Goal: Transaction & Acquisition: Purchase product/service

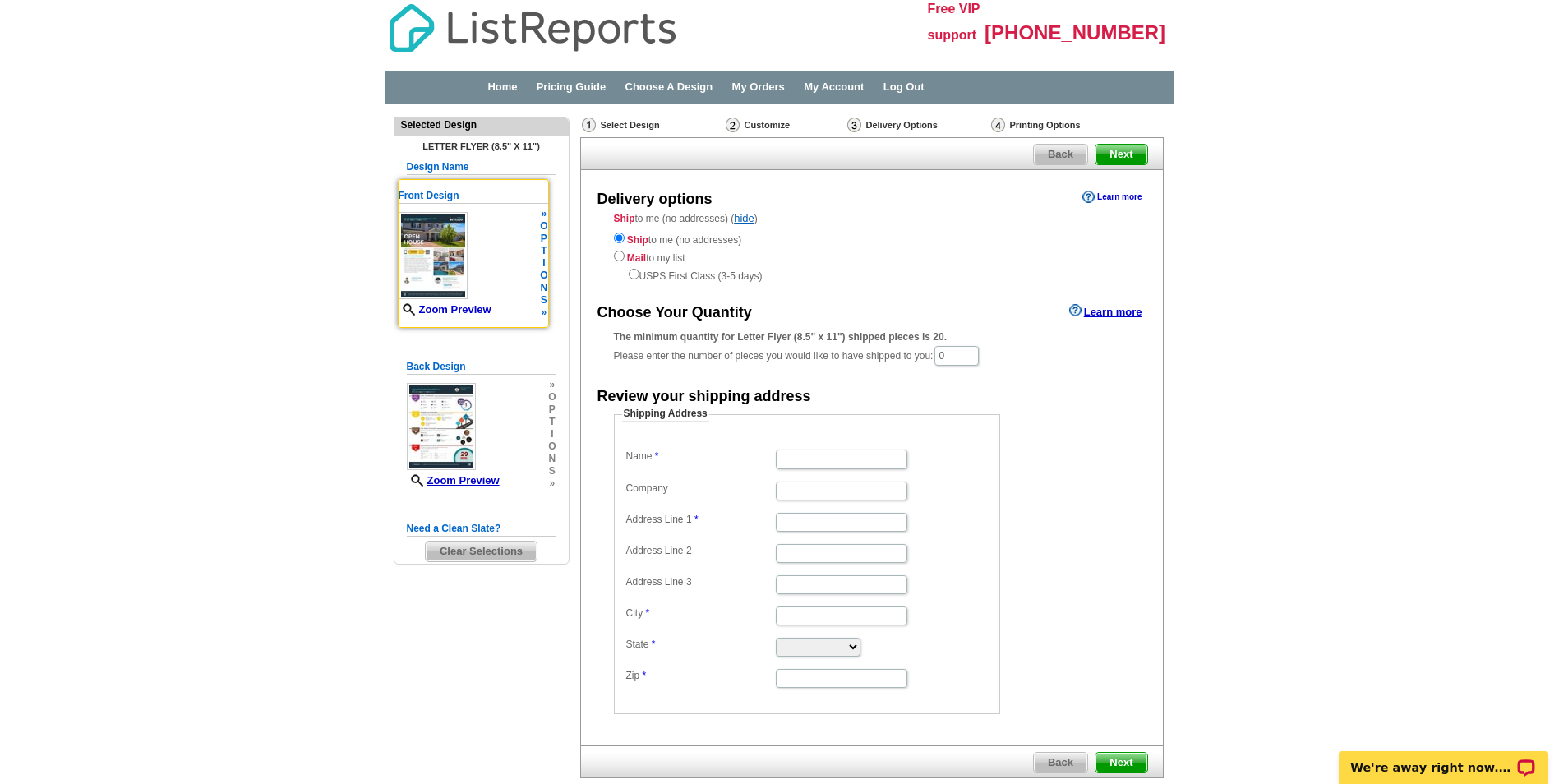
click at [464, 306] on link "Zoom Preview" at bounding box center [446, 309] width 93 height 12
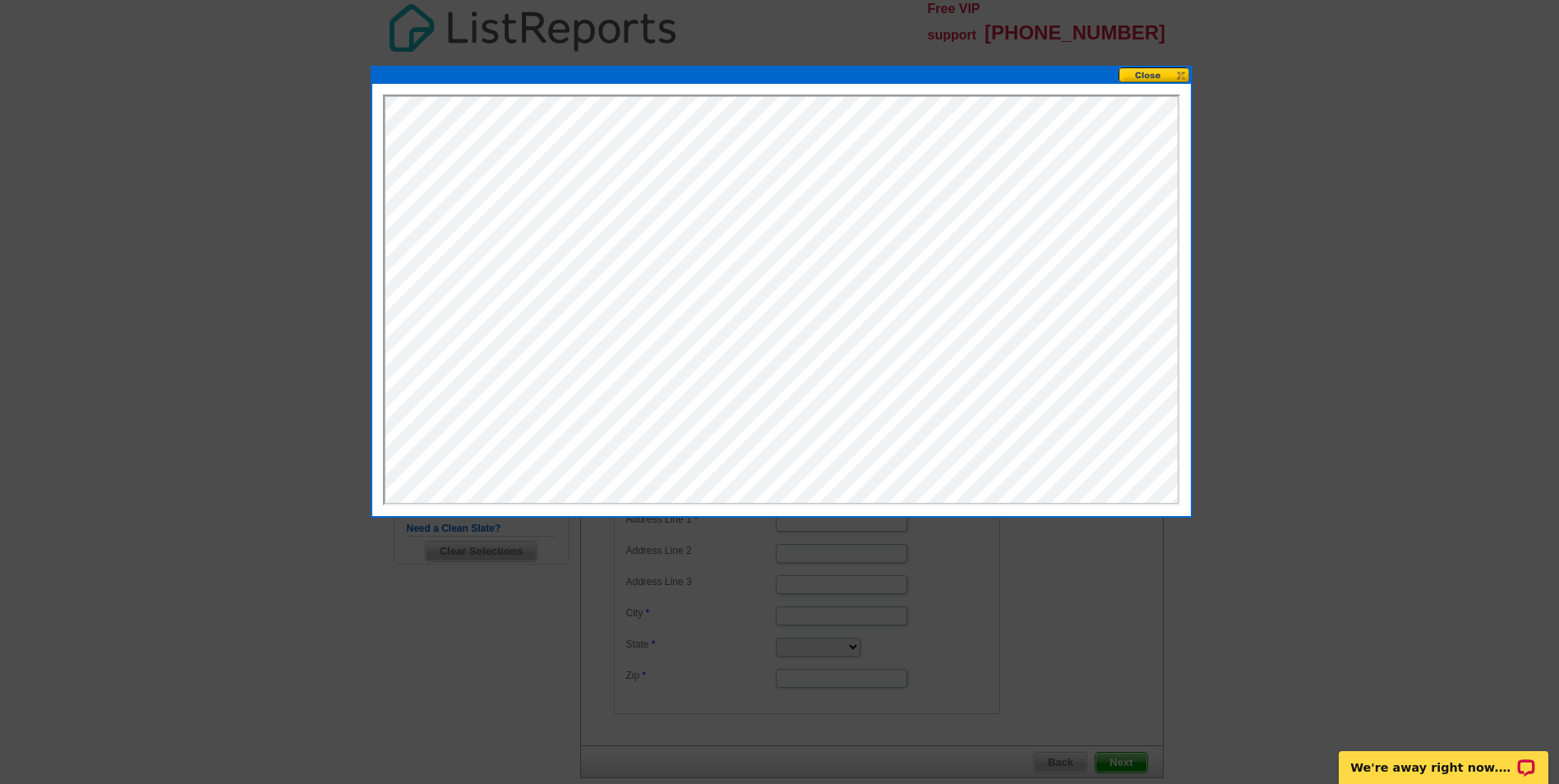
click at [1153, 71] on button at bounding box center [1154, 75] width 72 height 16
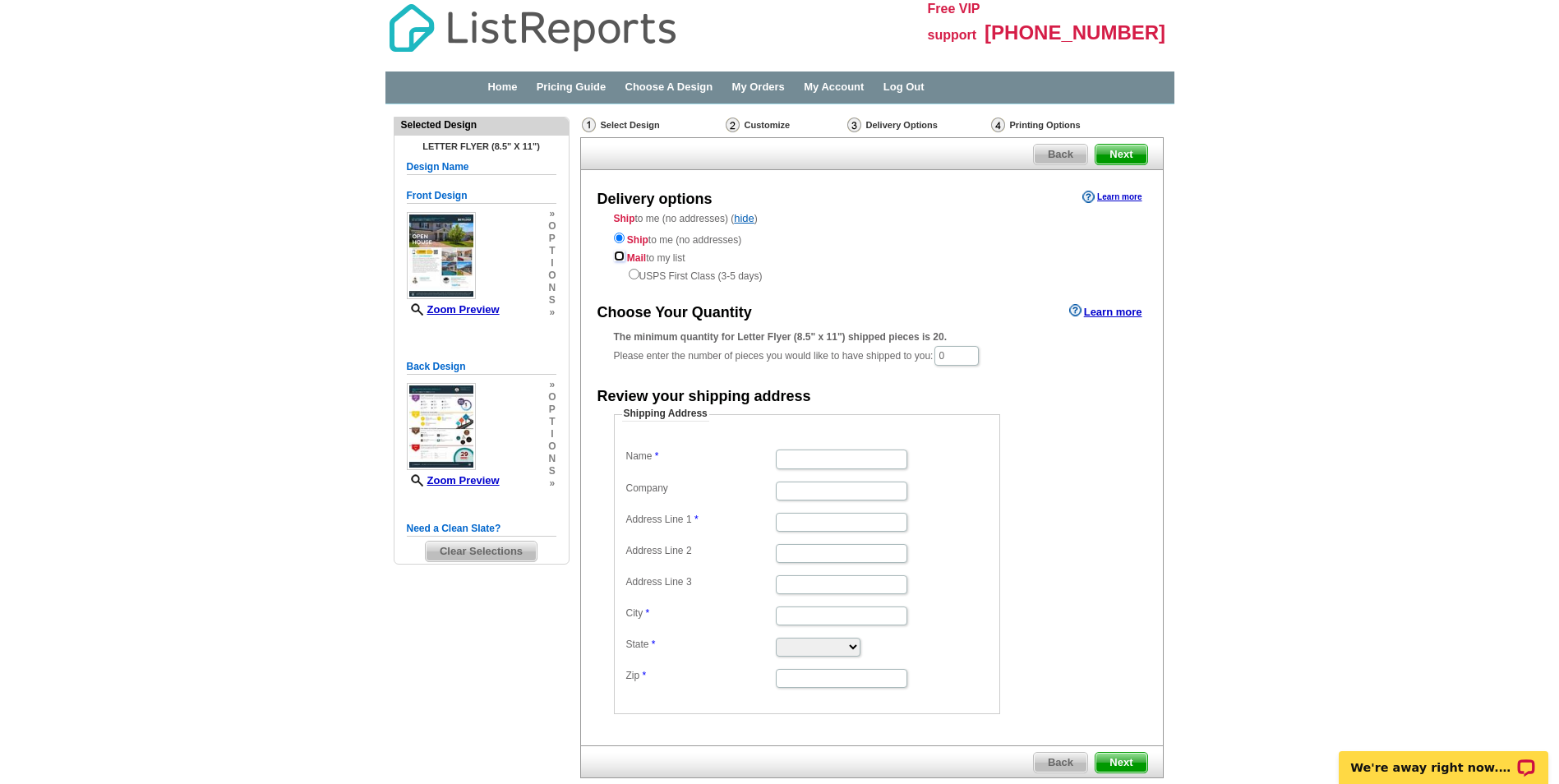
click at [619, 258] on input "radio" at bounding box center [619, 256] width 11 height 11
radio input "true"
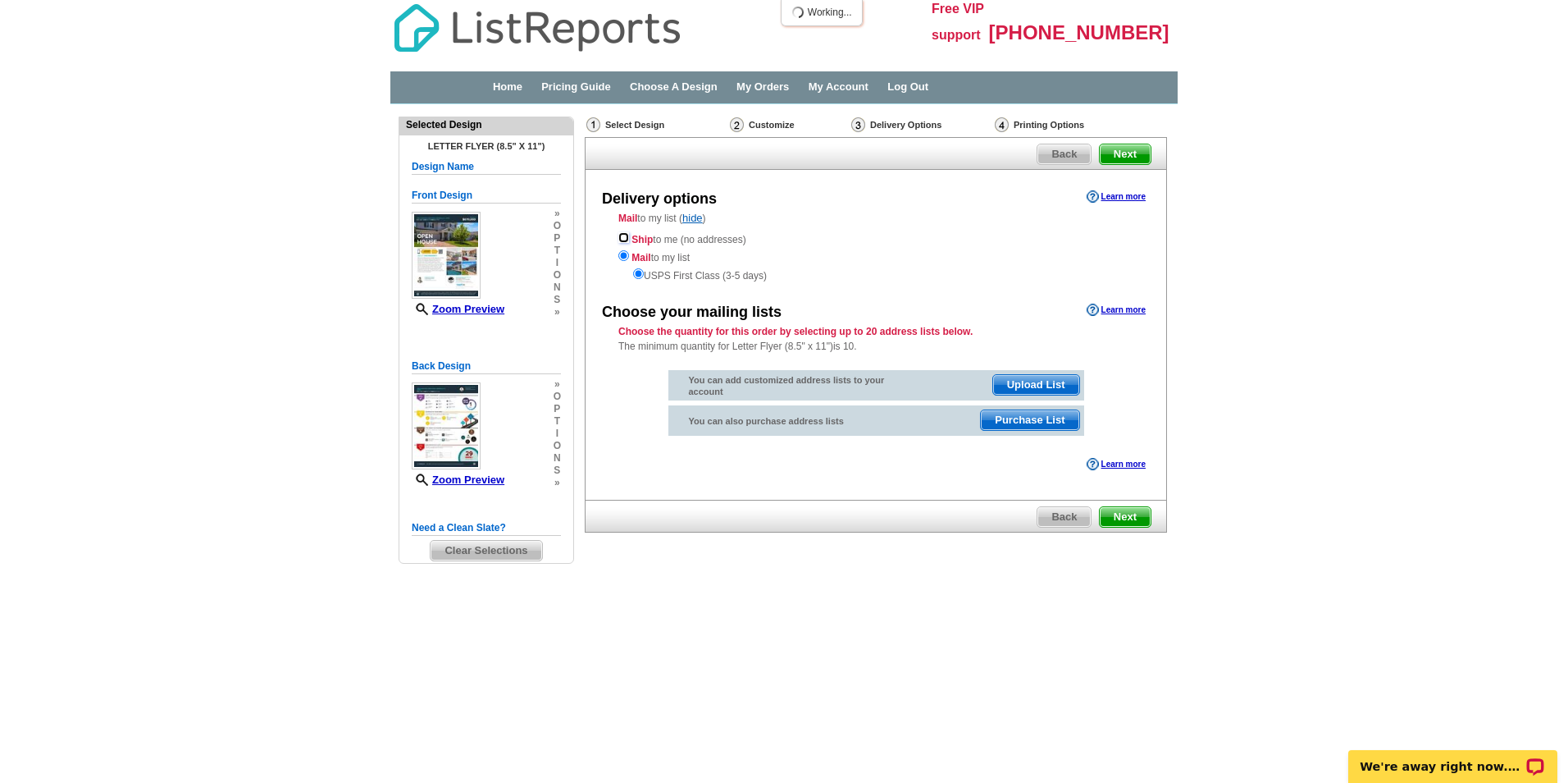
click at [622, 234] on input "radio" at bounding box center [623, 237] width 11 height 11
radio input "true"
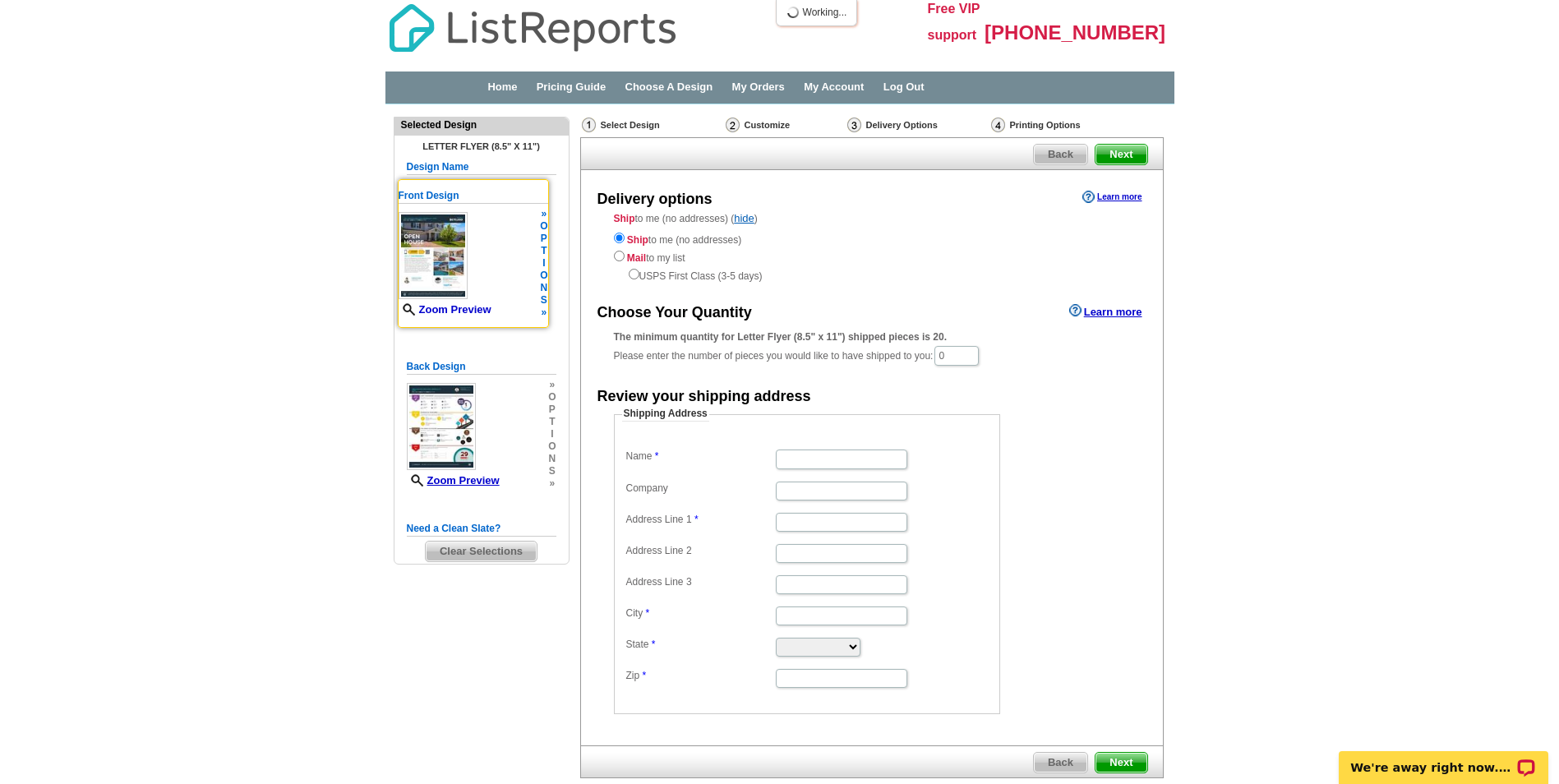
click at [441, 304] on link "Zoom Preview" at bounding box center [446, 309] width 93 height 12
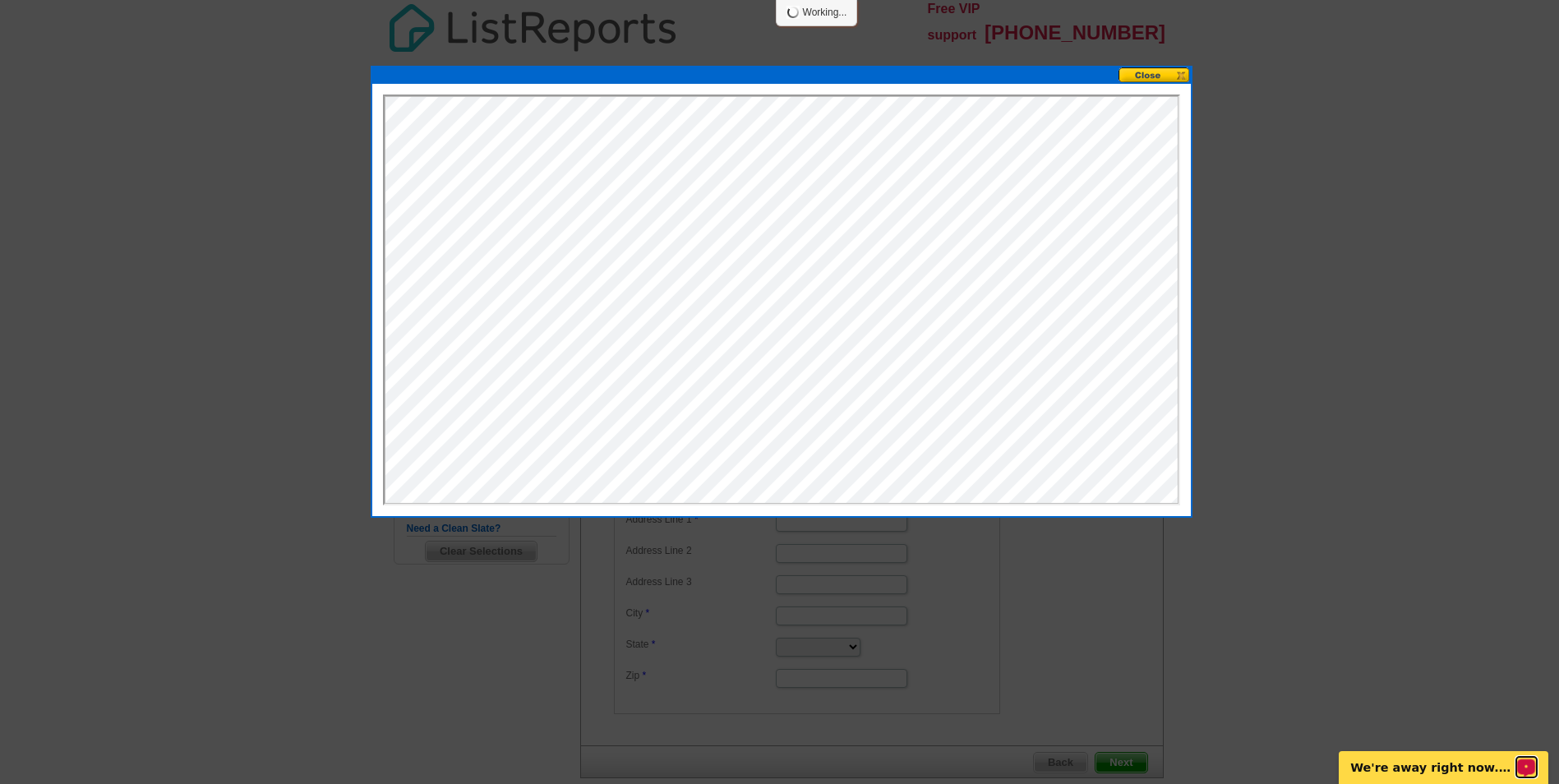
click at [1523, 761] on div "Open LiveChat chat widget" at bounding box center [1526, 766] width 21 height 21
click at [1164, 68] on button at bounding box center [1154, 75] width 72 height 16
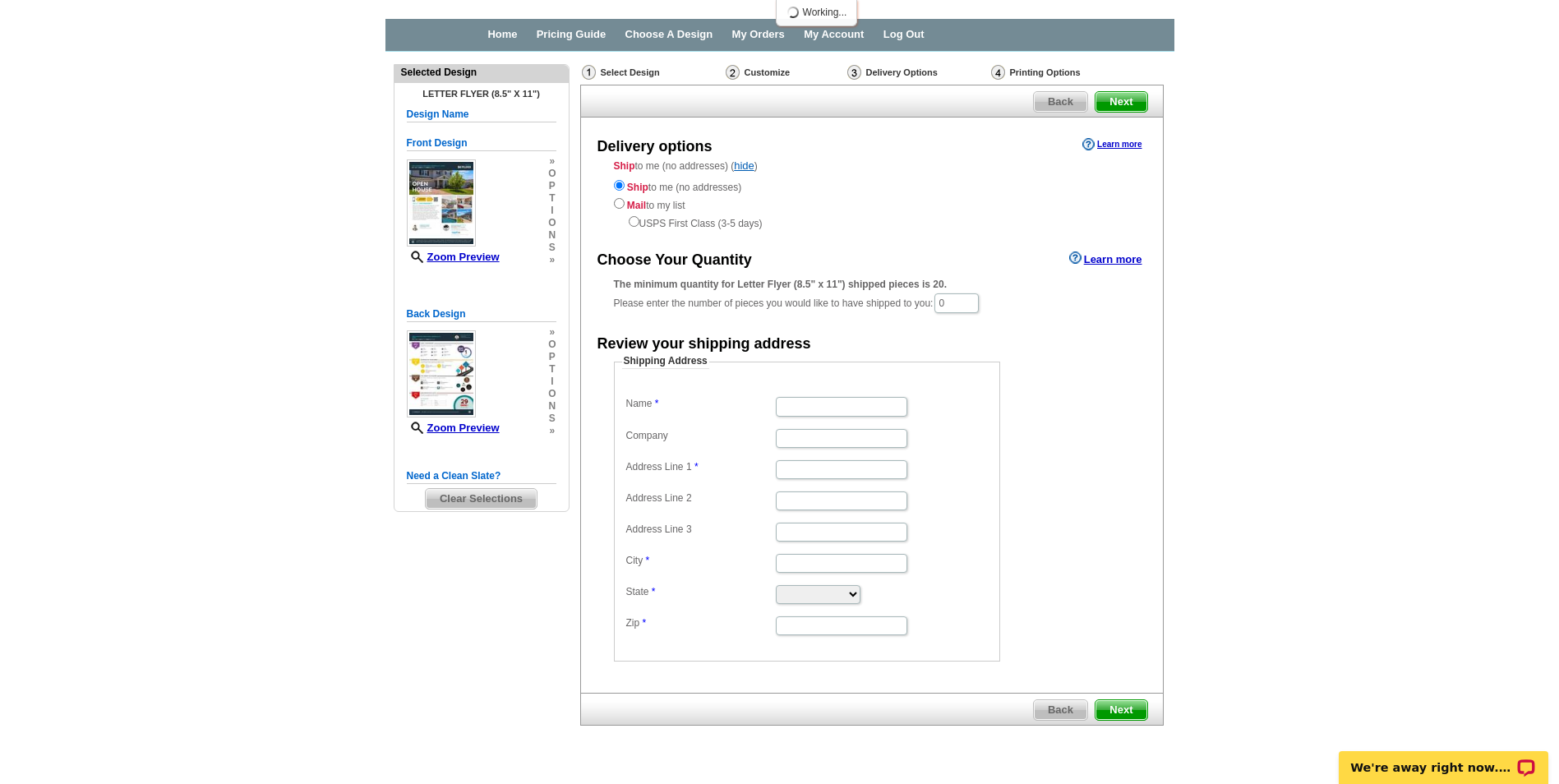
scroll to position [91, 0]
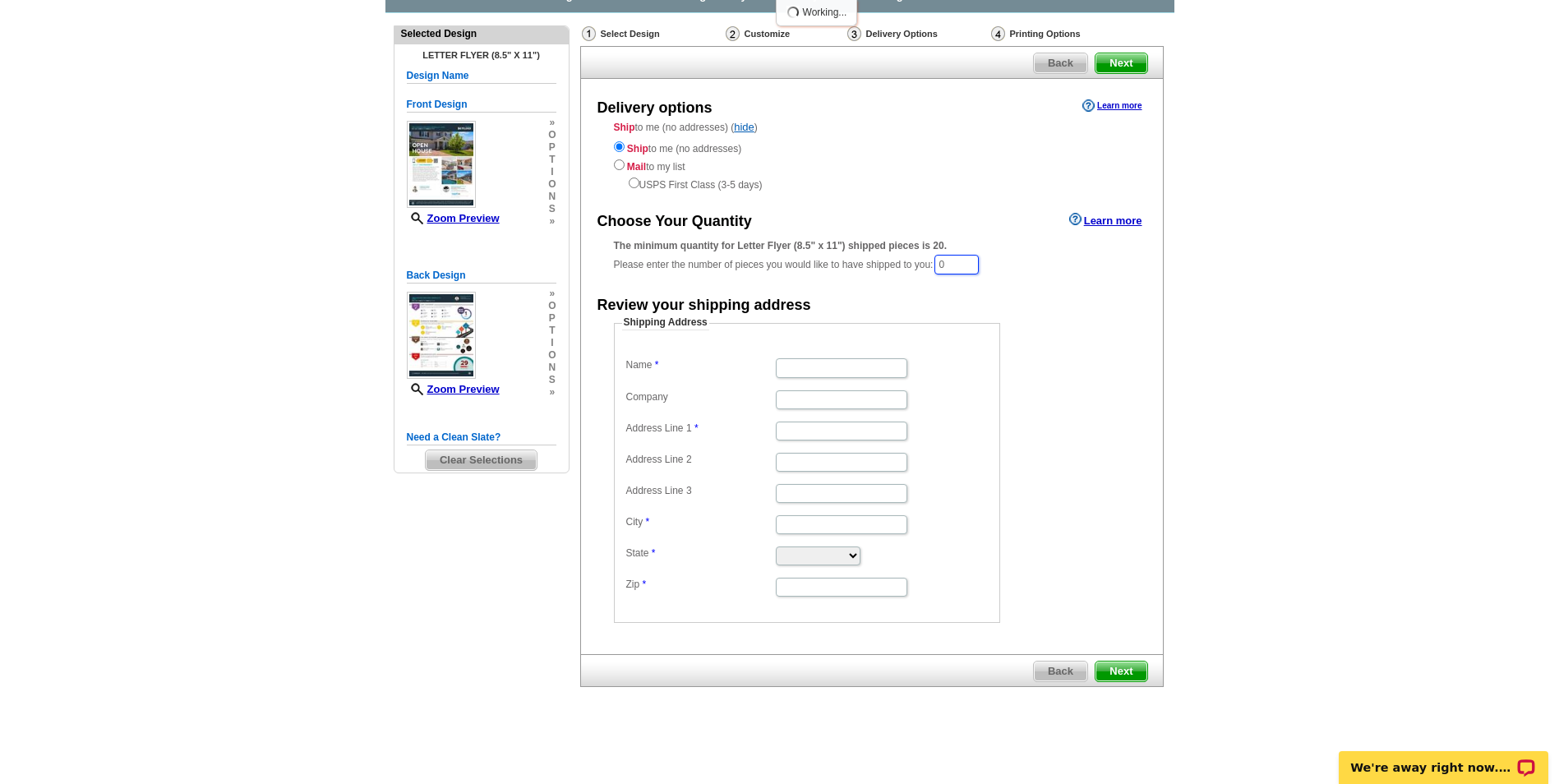
drag, startPoint x: 974, startPoint y: 257, endPoint x: 932, endPoint y: 261, distance: 42.2
click at [932, 261] on div "The minimum quantity for Letter Flyer (8.5" x 11") shipped pieces is 20. Please…" at bounding box center [872, 257] width 517 height 38
type input "20"
click at [806, 357] on dd at bounding box center [807, 367] width 369 height 25
click at [800, 363] on input "Name" at bounding box center [841, 368] width 131 height 19
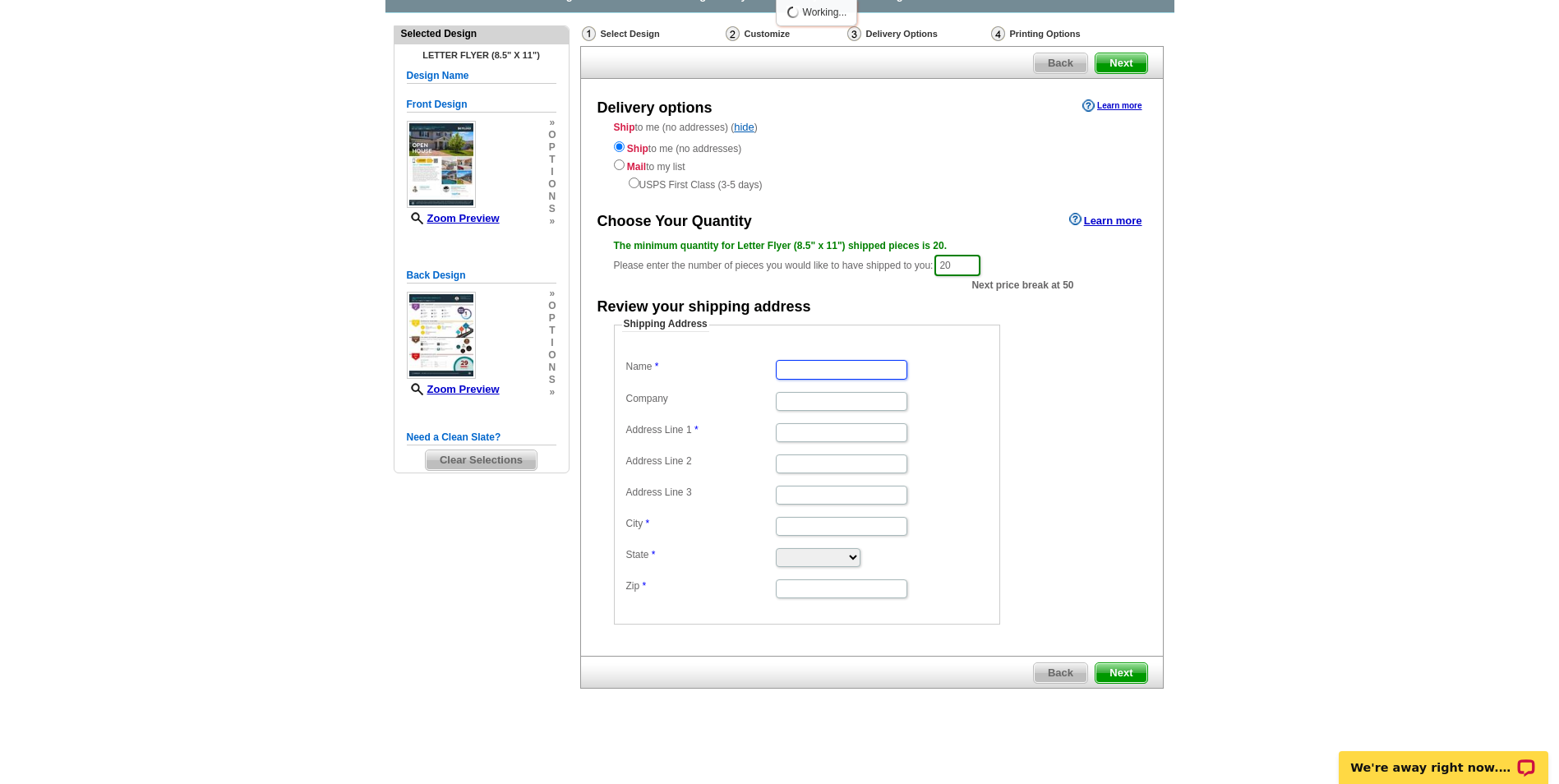
type input "Kimberelee Dobard"
type input "123 Casa mirella way"
type input "windermere"
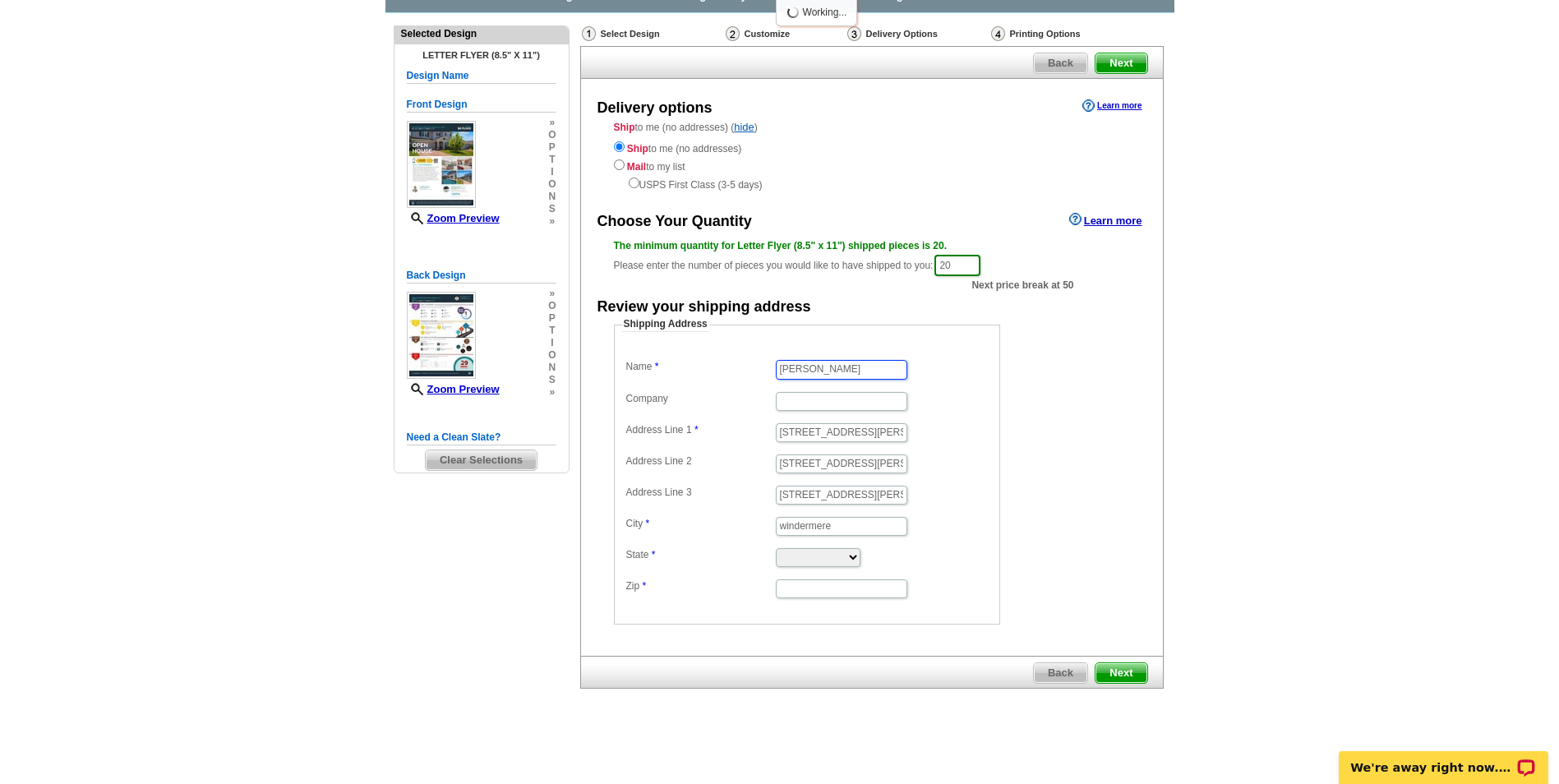
scroll to position [0, 0]
drag, startPoint x: 884, startPoint y: 457, endPoint x: 702, endPoint y: 469, distance: 182.4
click at [702, 469] on dd "123 Casa mirella way" at bounding box center [807, 462] width 369 height 25
type input "/"
drag, startPoint x: 801, startPoint y: 470, endPoint x: 754, endPoint y: 457, distance: 48.8
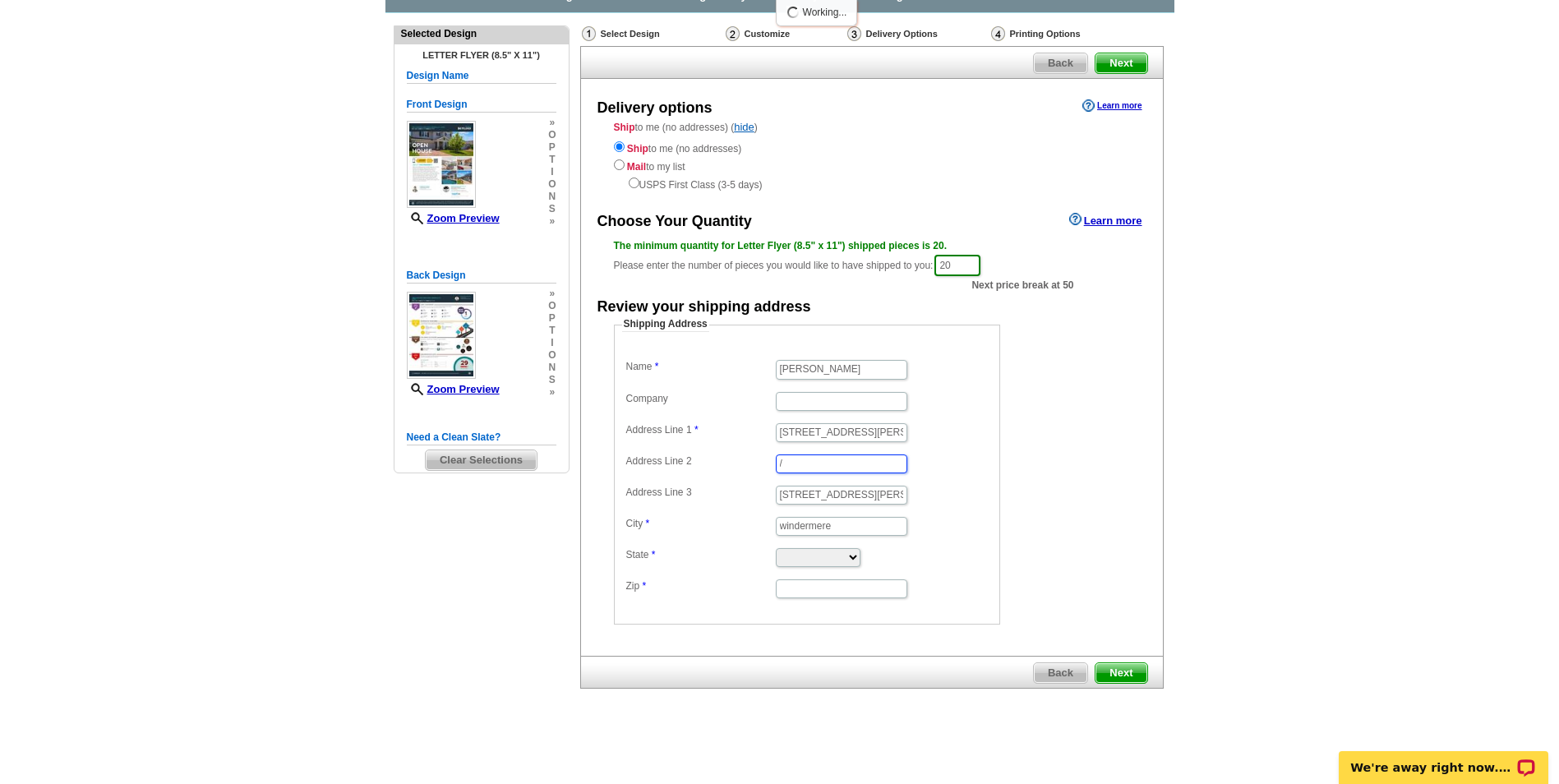
click at [753, 472] on dd "/" at bounding box center [807, 462] width 369 height 25
drag, startPoint x: 883, startPoint y: 496, endPoint x: 452, endPoint y: 484, distance: 431.2
click at [452, 484] on div "Need Help? call 800-260-5887, chat with support, or have our designers make som…" at bounding box center [780, 385] width 789 height 745
click at [838, 400] on input "Company" at bounding box center [841, 401] width 131 height 19
type input "Florida Realty Investments"
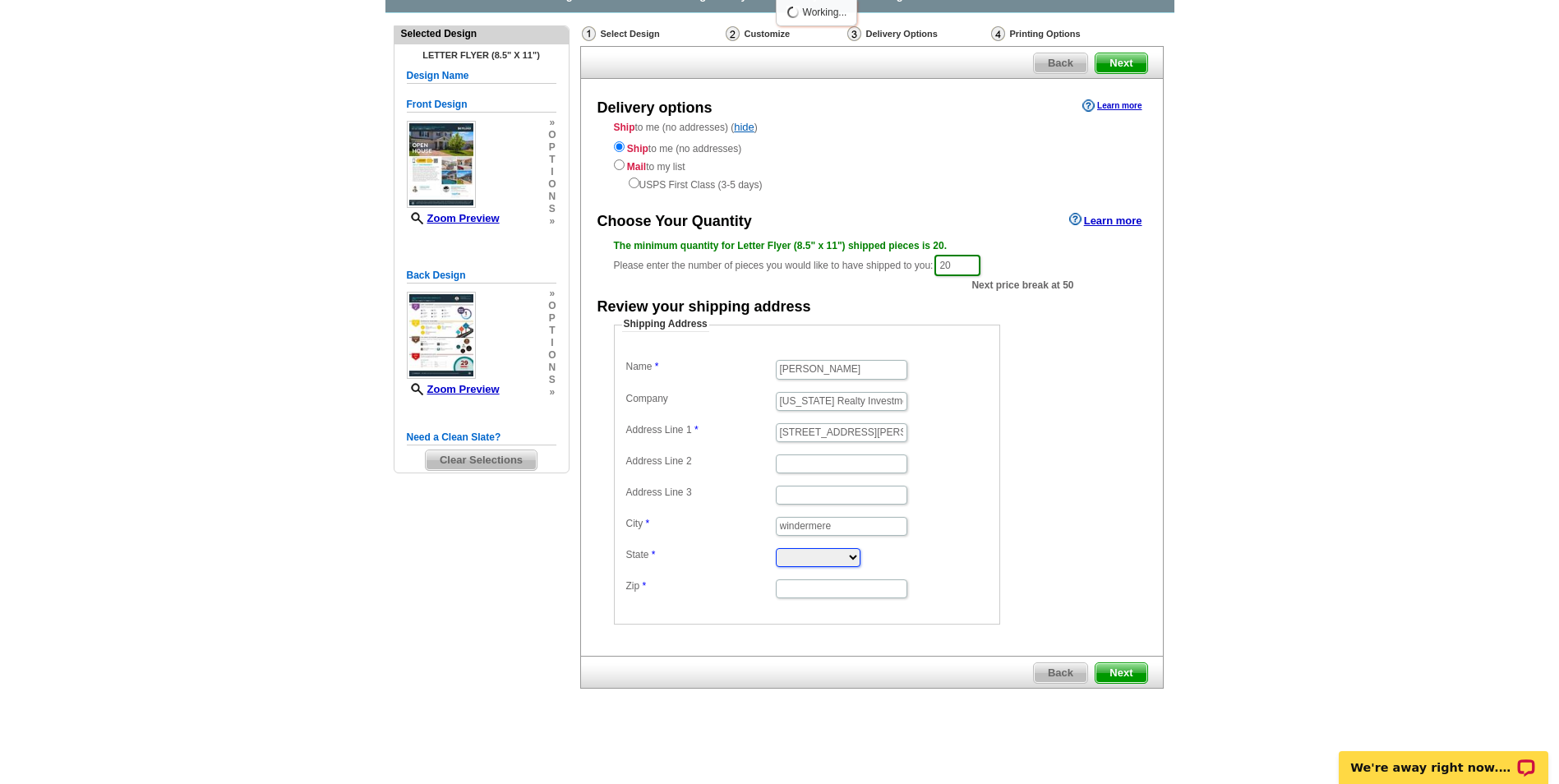
select select "FL"
type input "34777"
click at [793, 463] on input "Address Line 2" at bounding box center [841, 463] width 131 height 19
type input "2307"
click at [995, 467] on fieldset "Shipping Address Name Kimberelee Dobard Company Florida Realty Investments Addr…" at bounding box center [807, 470] width 386 height 307
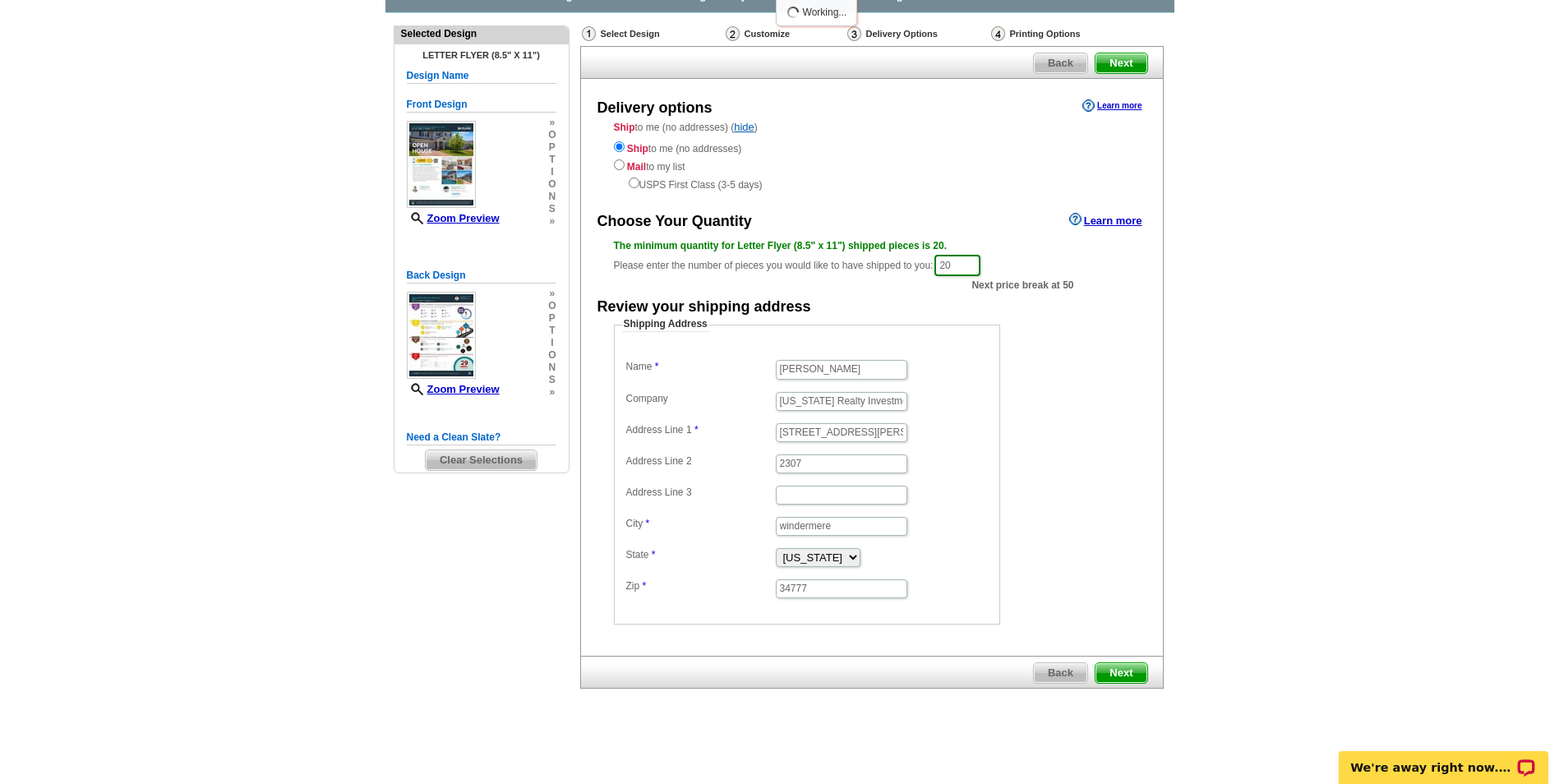
click at [1113, 666] on span "Next" at bounding box center [1121, 673] width 51 height 20
click at [1125, 677] on span "Next" at bounding box center [1121, 673] width 51 height 20
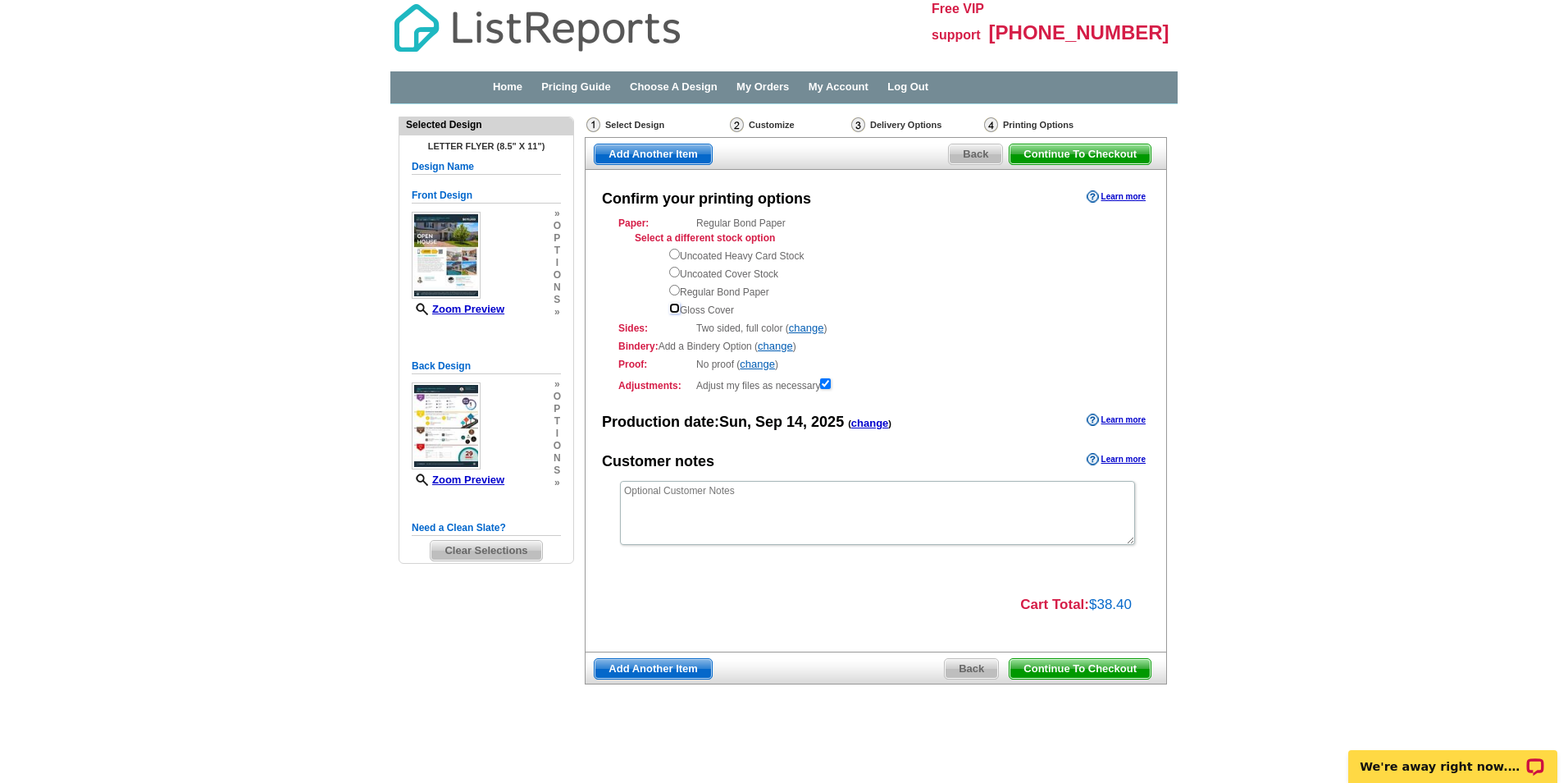
click at [674, 313] on input "radio" at bounding box center [674, 308] width 11 height 11
radio input "true"
drag, startPoint x: 1109, startPoint y: 667, endPoint x: 1043, endPoint y: 499, distance: 180.5
click at [1108, 667] on span "Continue To Checkout" at bounding box center [1079, 669] width 141 height 20
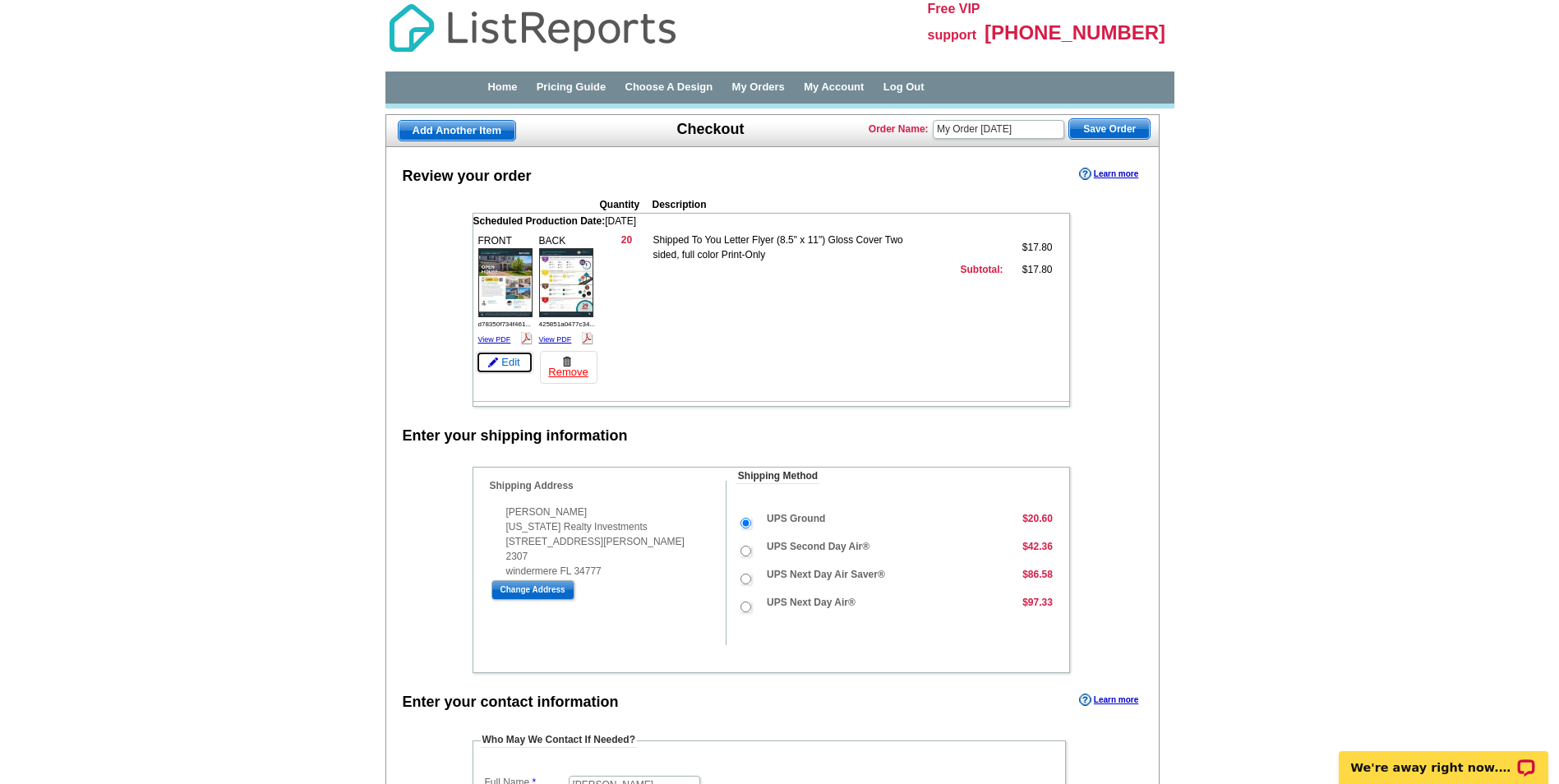
click at [507, 361] on link "Edit" at bounding box center [505, 361] width 57 height 23
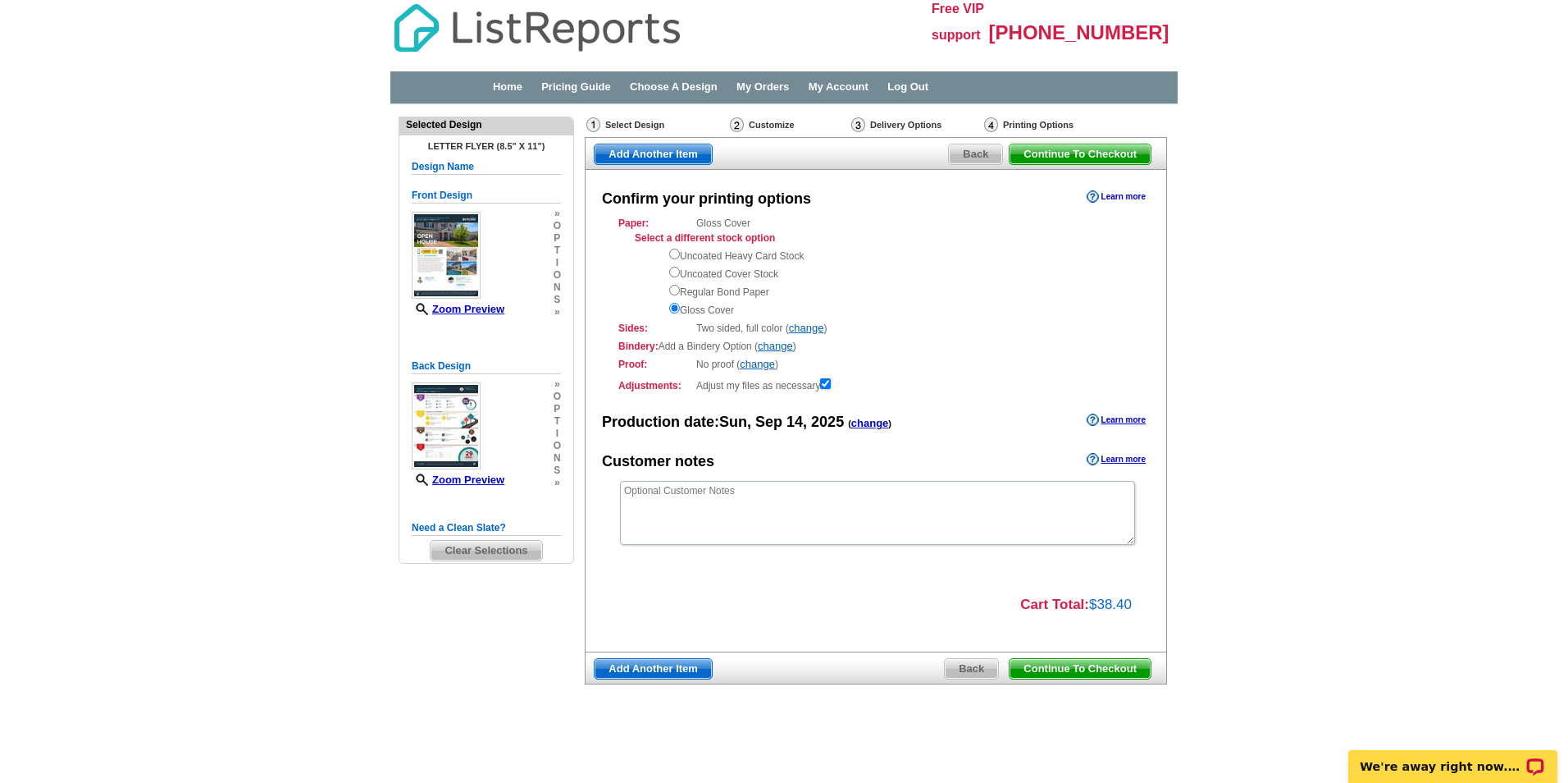
click at [1128, 190] on link "Learn more" at bounding box center [1117, 196] width 59 height 13
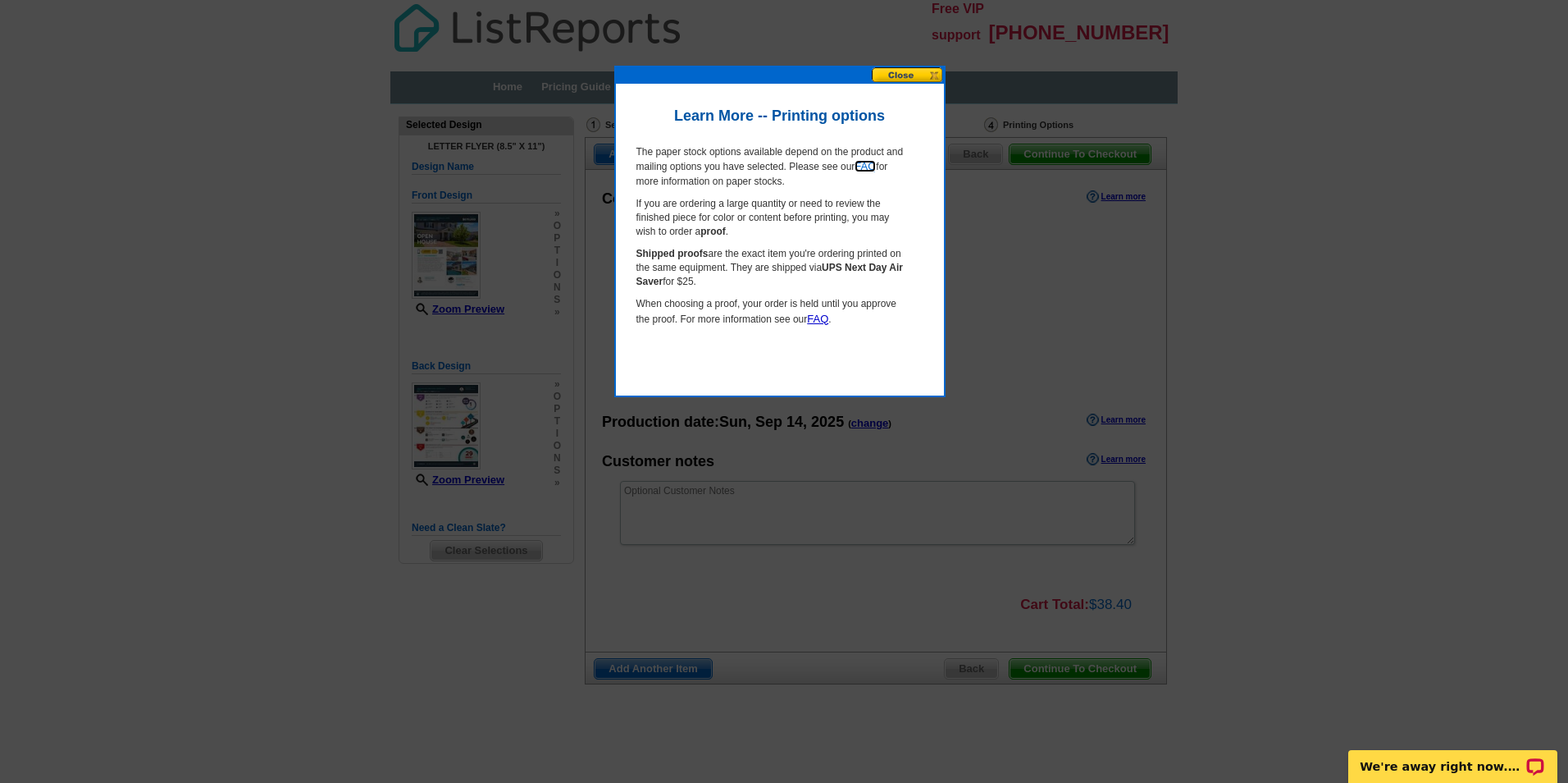
click at [872, 169] on link "FAQ" at bounding box center [865, 166] width 22 height 12
click at [829, 64] on div at bounding box center [784, 392] width 1568 height 783
click at [893, 82] on button at bounding box center [908, 76] width 72 height 16
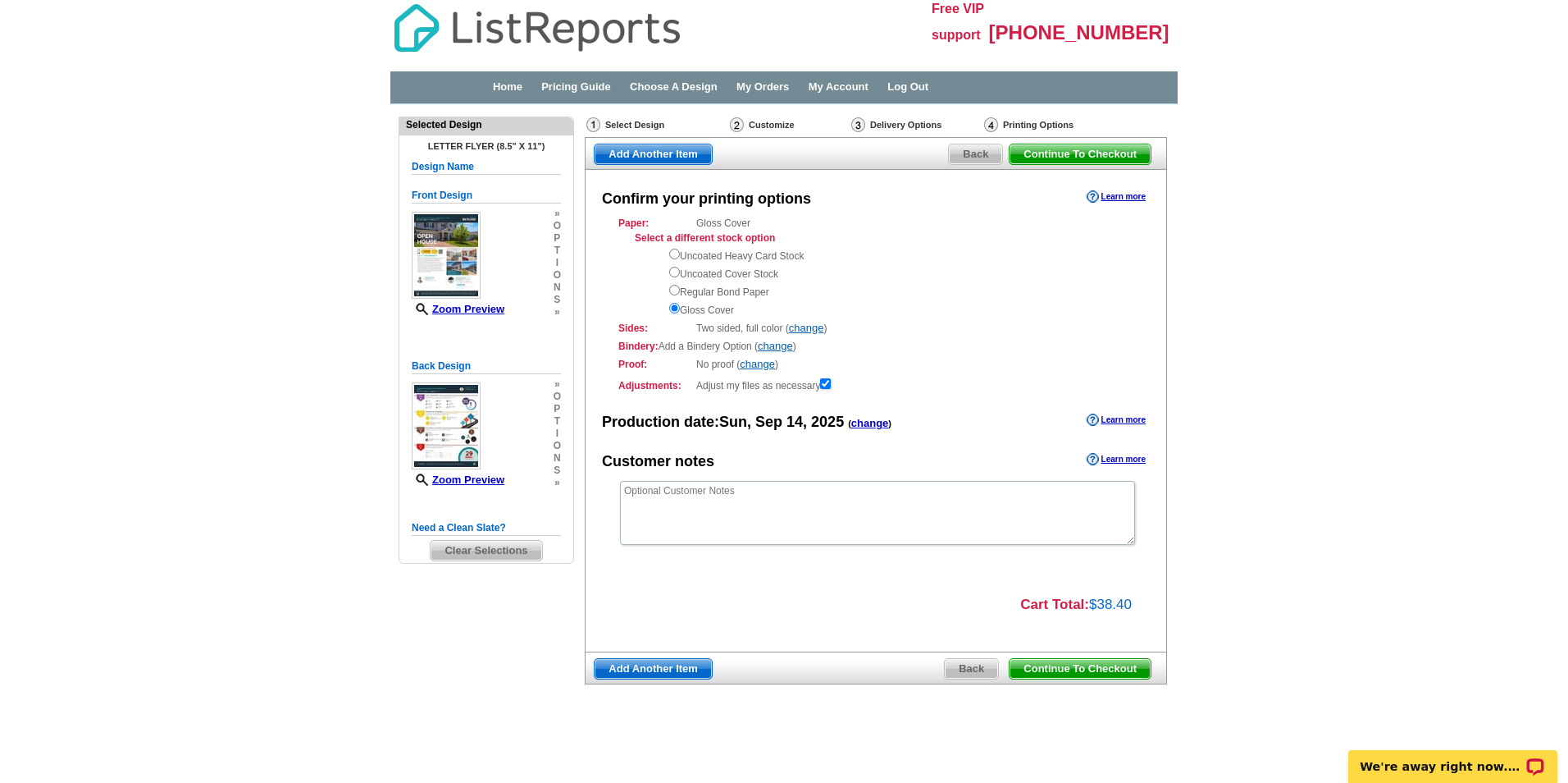
click at [502, 79] on div "Home Pricing Guide Choose A Design My Orders My Account Log Out" at bounding box center [784, 89] width 787 height 36
click at [512, 80] on div "Home Pricing Guide Choose A Design My Orders My Account Log Out" at bounding box center [816, 88] width 704 height 16
click at [512, 85] on link "Home" at bounding box center [508, 87] width 30 height 12
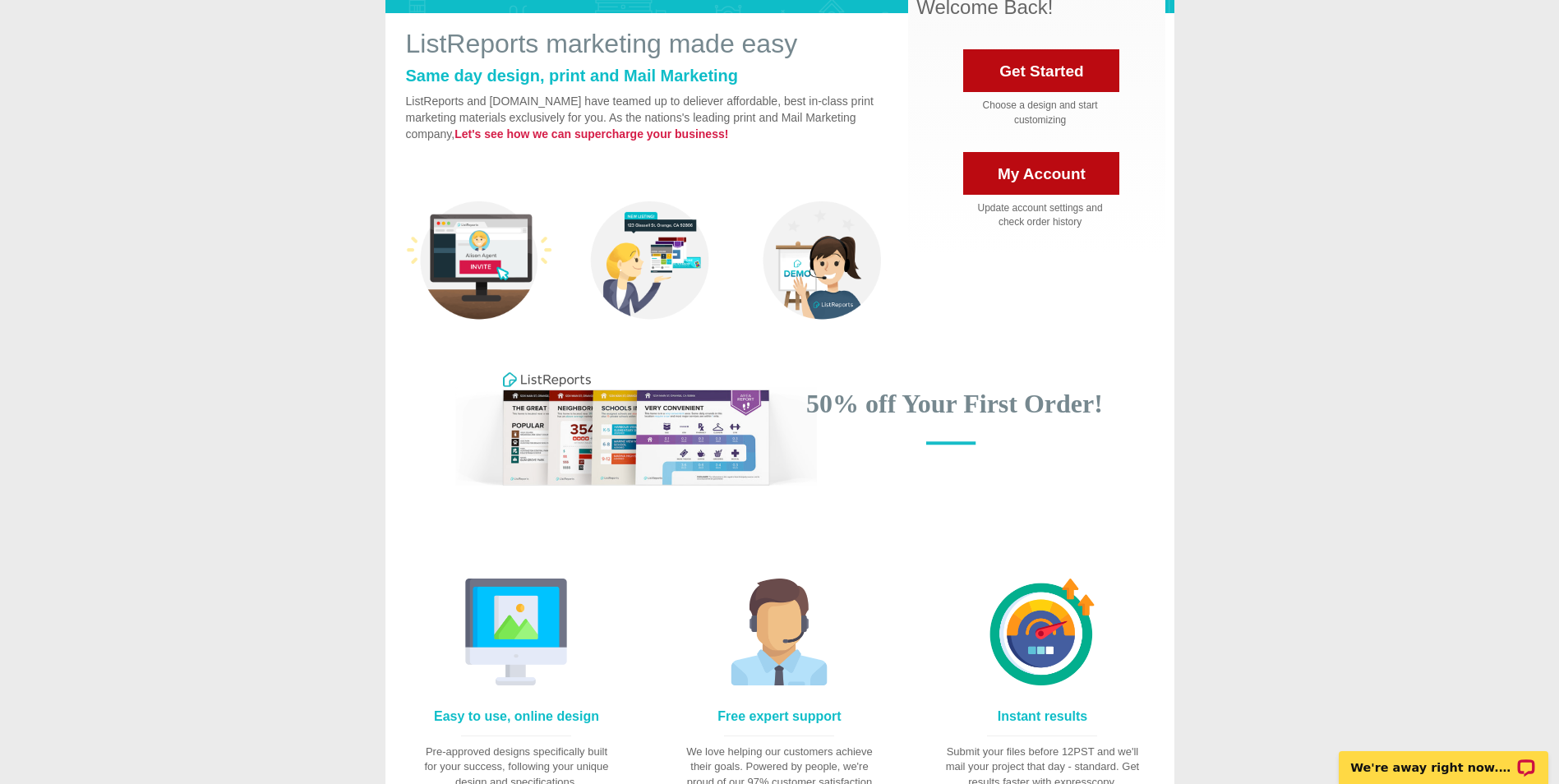
scroll to position [164, 0]
click at [1011, 169] on link "My Account" at bounding box center [1041, 174] width 156 height 42
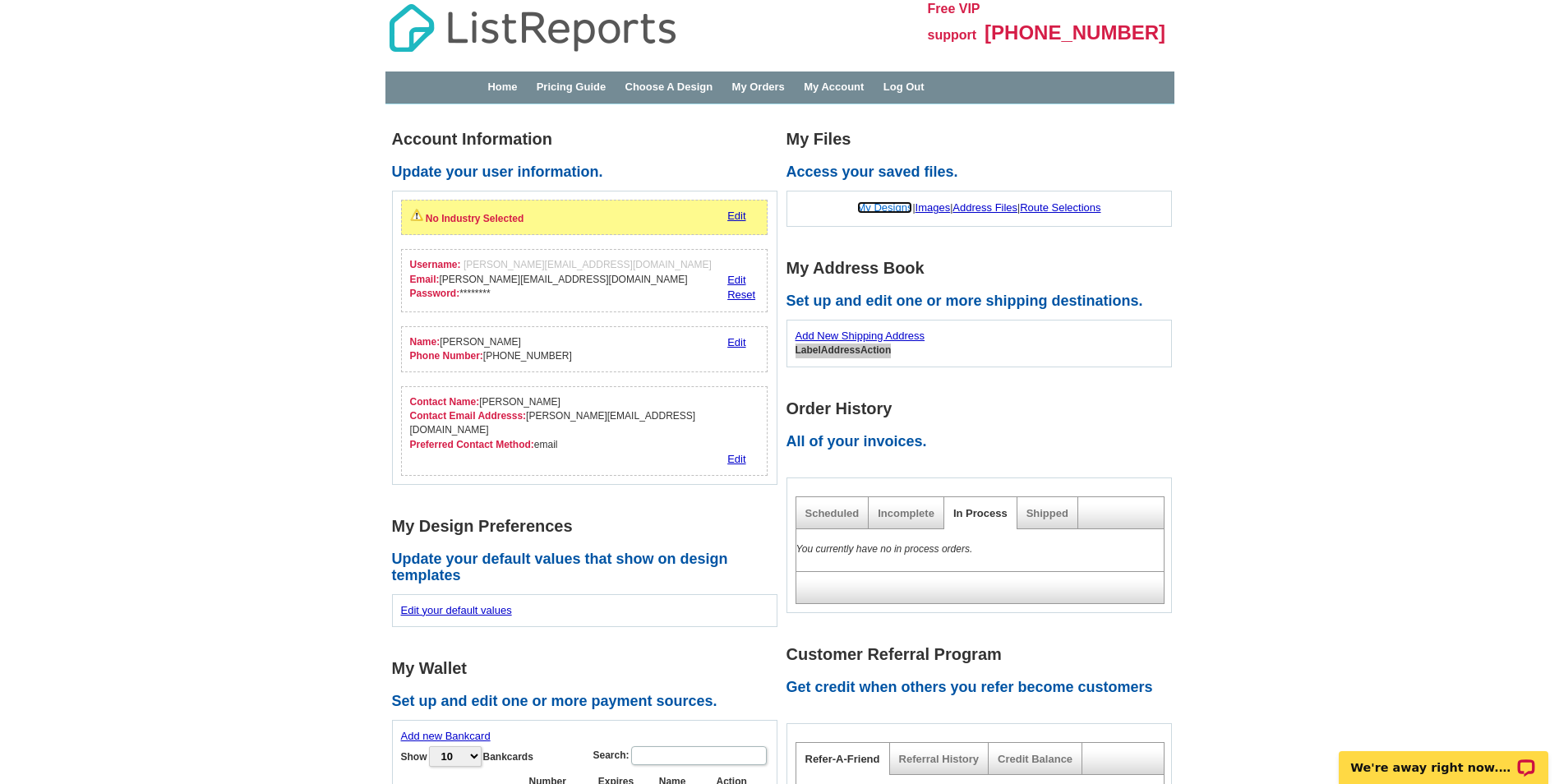
drag, startPoint x: 878, startPoint y: 203, endPoint x: 880, endPoint y: 213, distance: 10.2
click at [878, 204] on link "My Designs" at bounding box center [885, 207] width 56 height 12
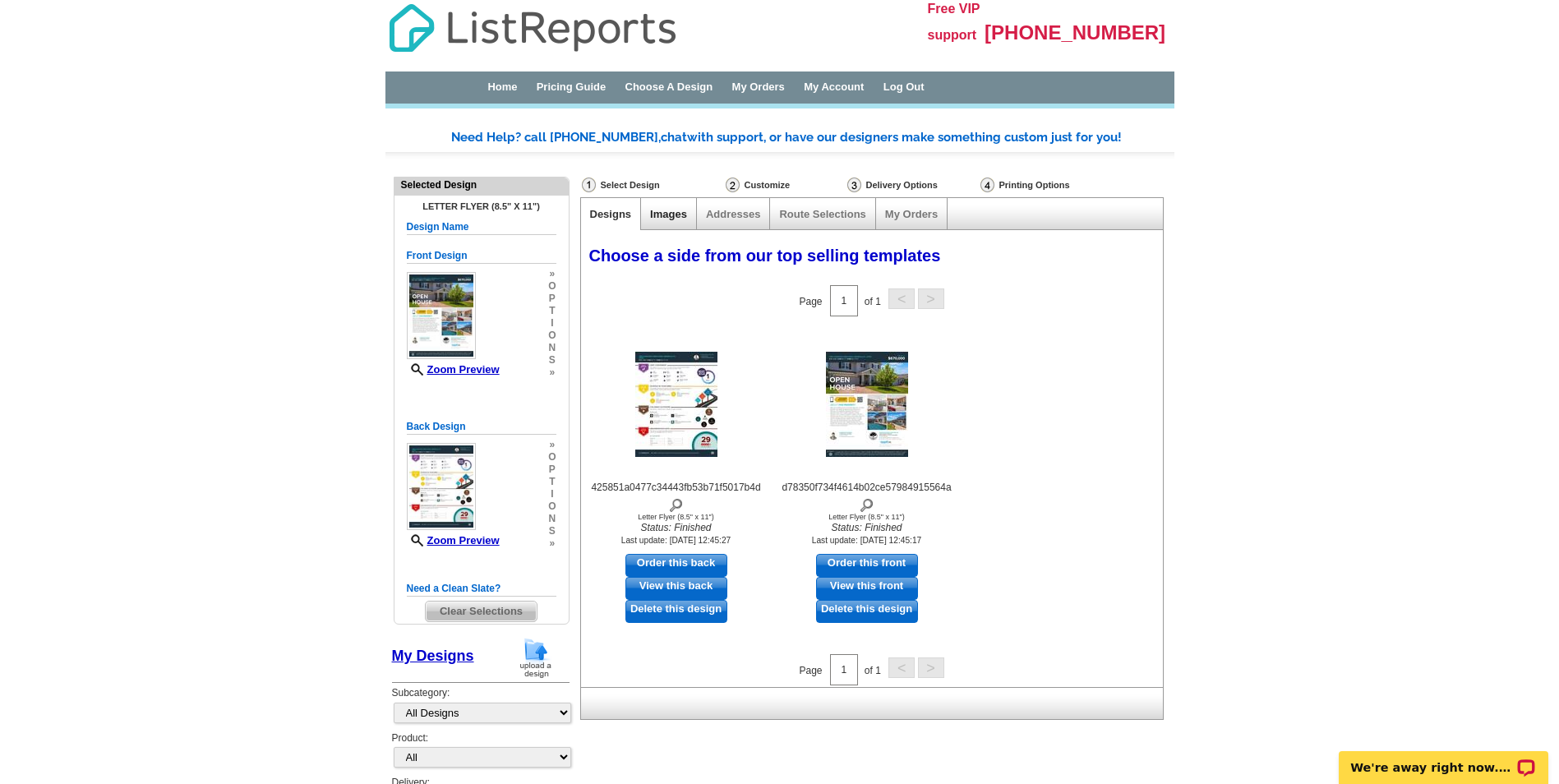
click at [683, 208] on link "Images" at bounding box center [668, 214] width 37 height 12
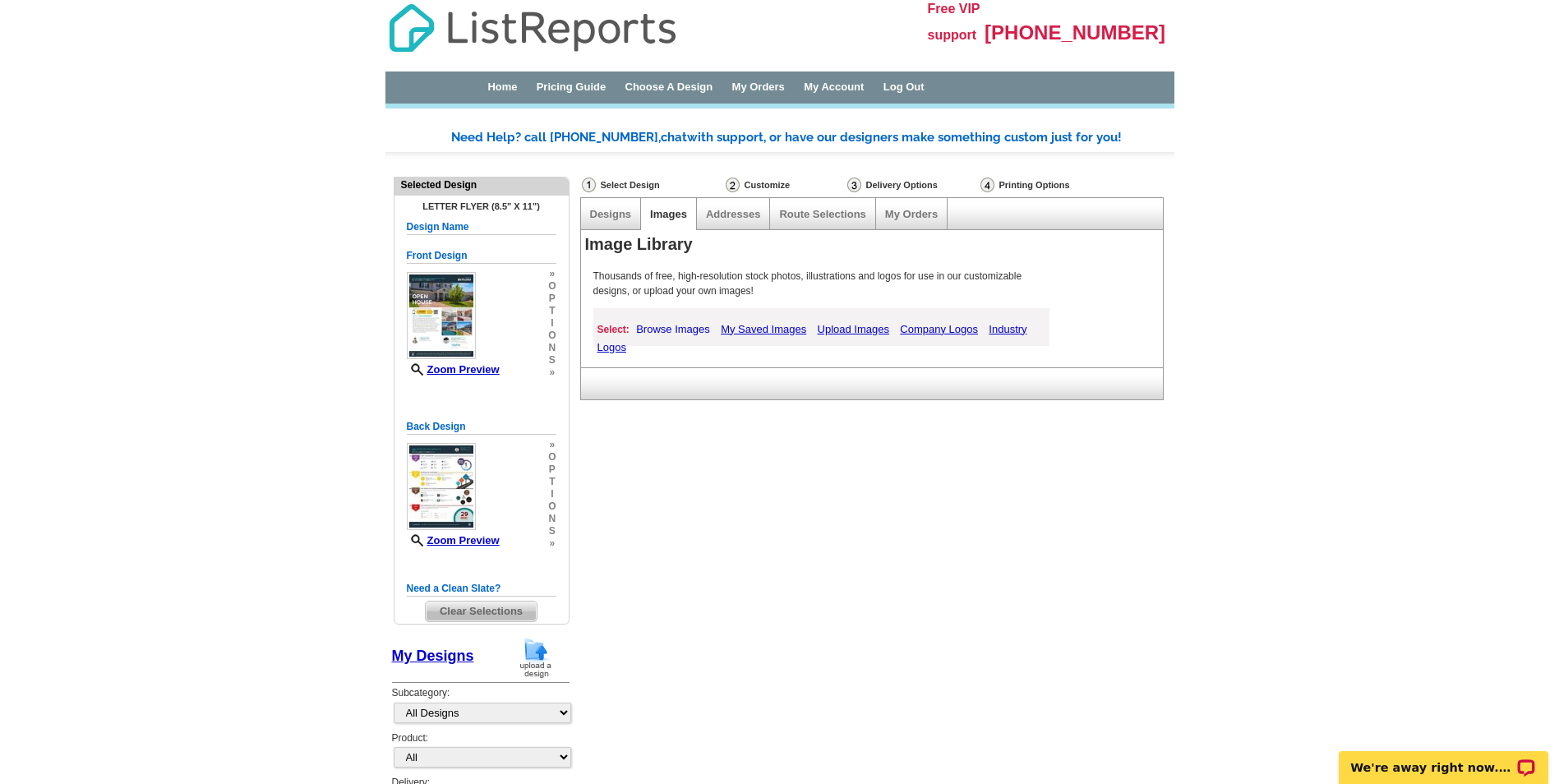
click at [695, 326] on link "Browse Images" at bounding box center [673, 329] width 82 height 21
